Goal: Find specific page/section: Find specific page/section

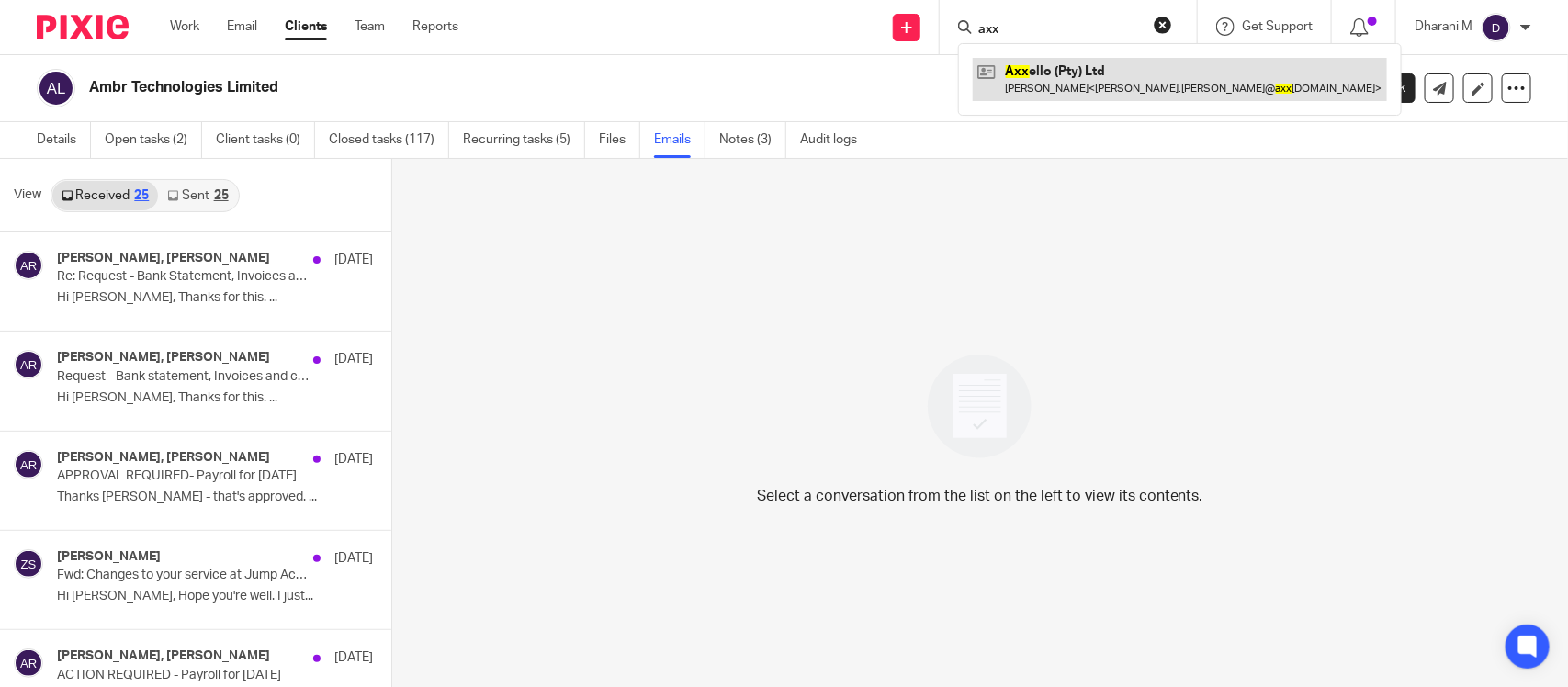
type input "axx"
click at [1050, 72] on link at bounding box center [1180, 78] width 414 height 42
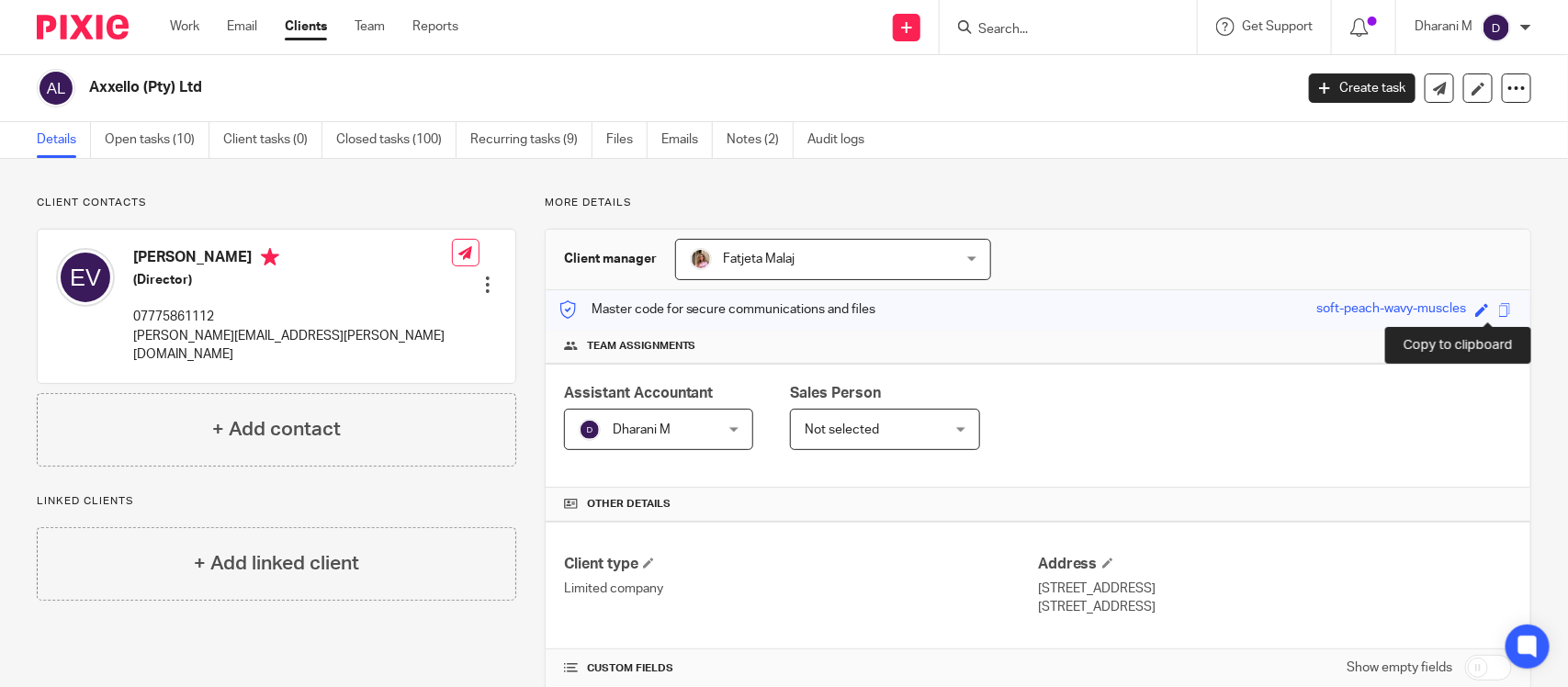
click at [1498, 306] on span at bounding box center [1505, 310] width 14 height 14
click at [1498, 313] on span at bounding box center [1505, 310] width 14 height 14
